Goal: Book appointment/travel/reservation

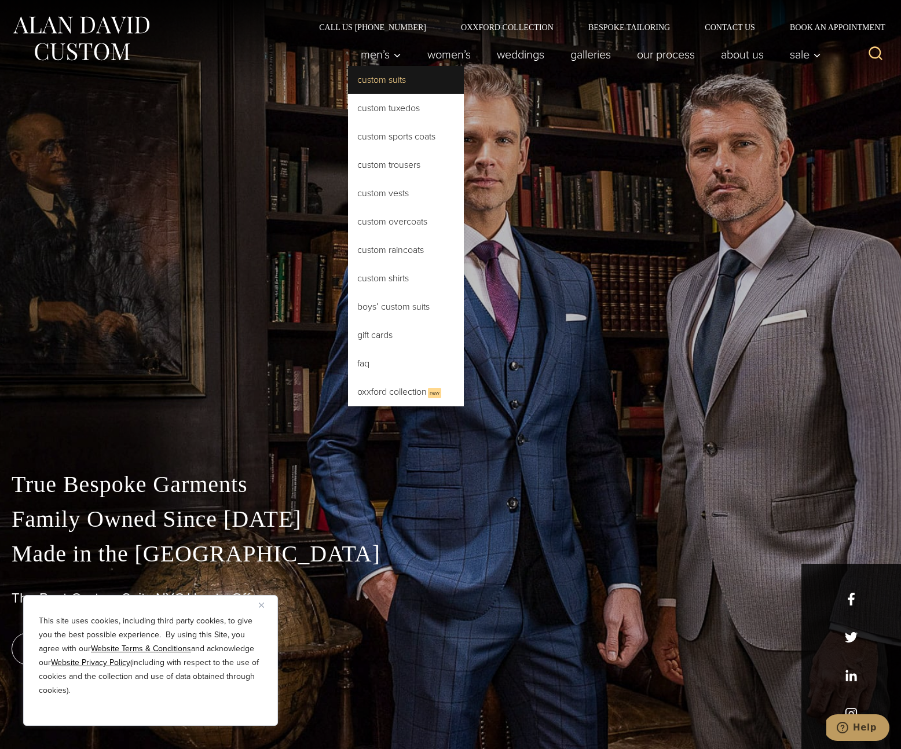
click at [383, 80] on link "Custom Suits" at bounding box center [406, 80] width 116 height 28
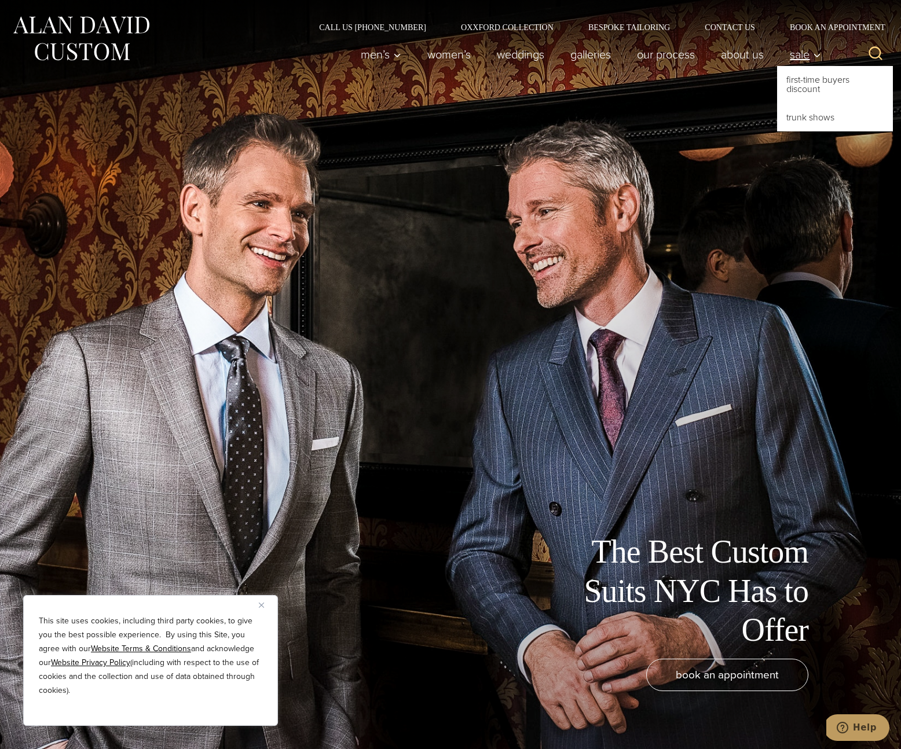
click at [815, 49] on span "Sale" at bounding box center [805, 55] width 31 height 12
click at [810, 115] on link "Trunk Shows" at bounding box center [835, 118] width 116 height 28
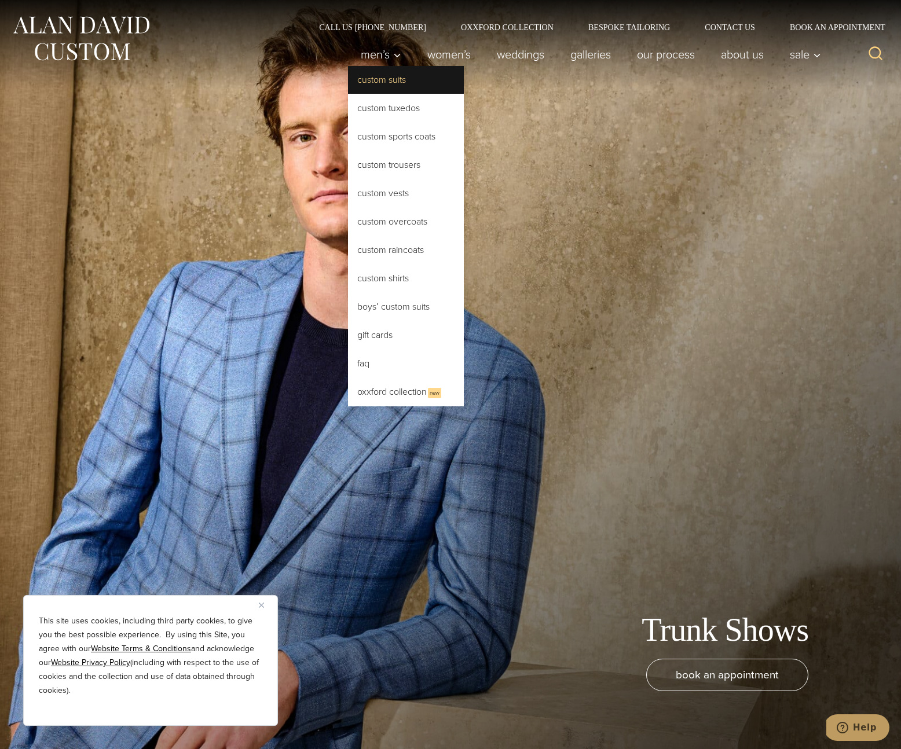
click at [389, 76] on link "Custom Suits" at bounding box center [406, 80] width 116 height 28
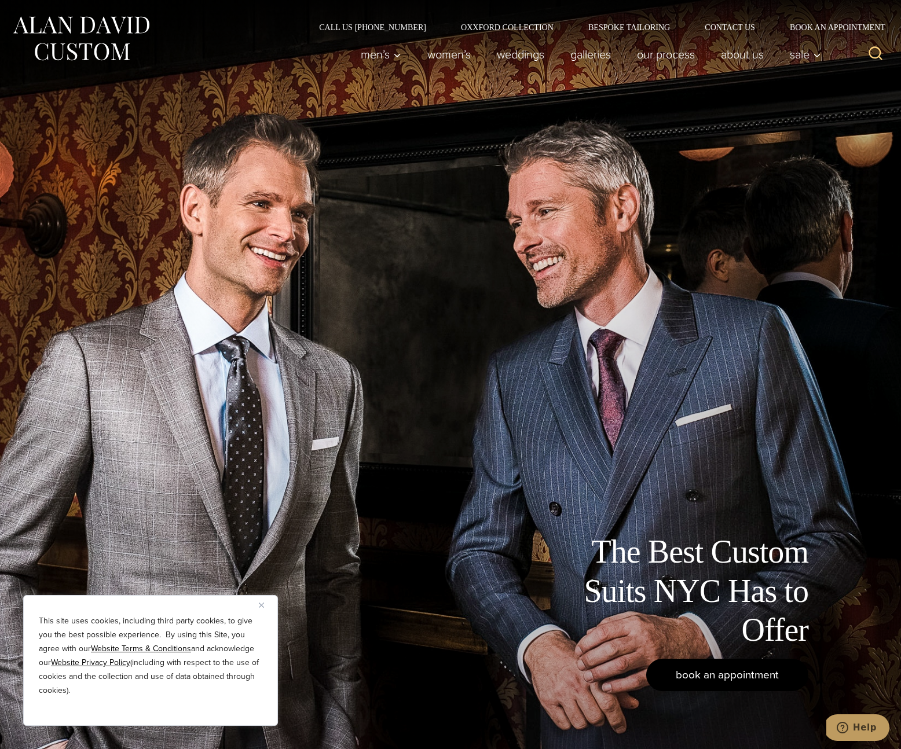
click at [734, 674] on span "book an appointment" at bounding box center [727, 674] width 103 height 17
